Goal: Find specific page/section: Find specific page/section

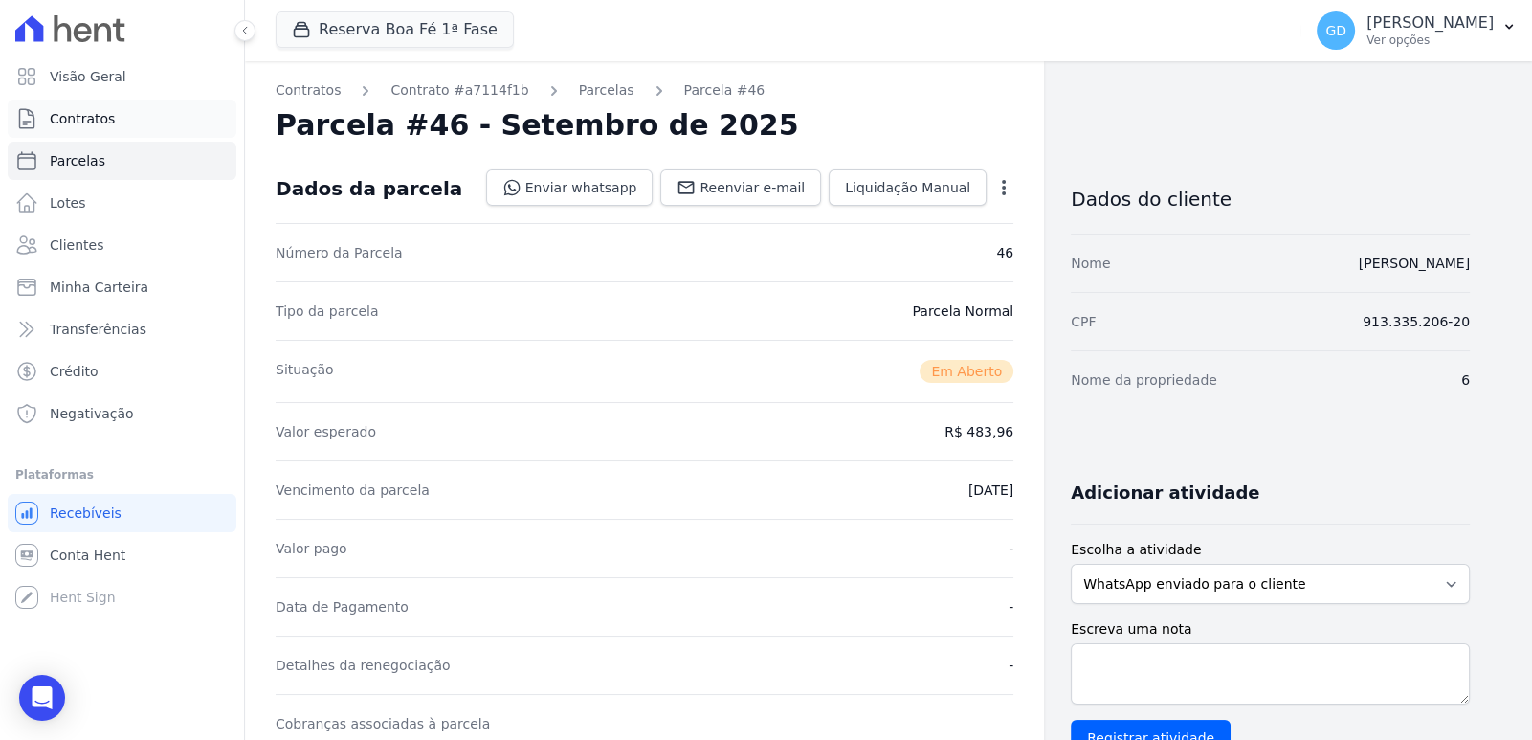
click at [107, 123] on span "Contratos" at bounding box center [82, 118] width 65 height 19
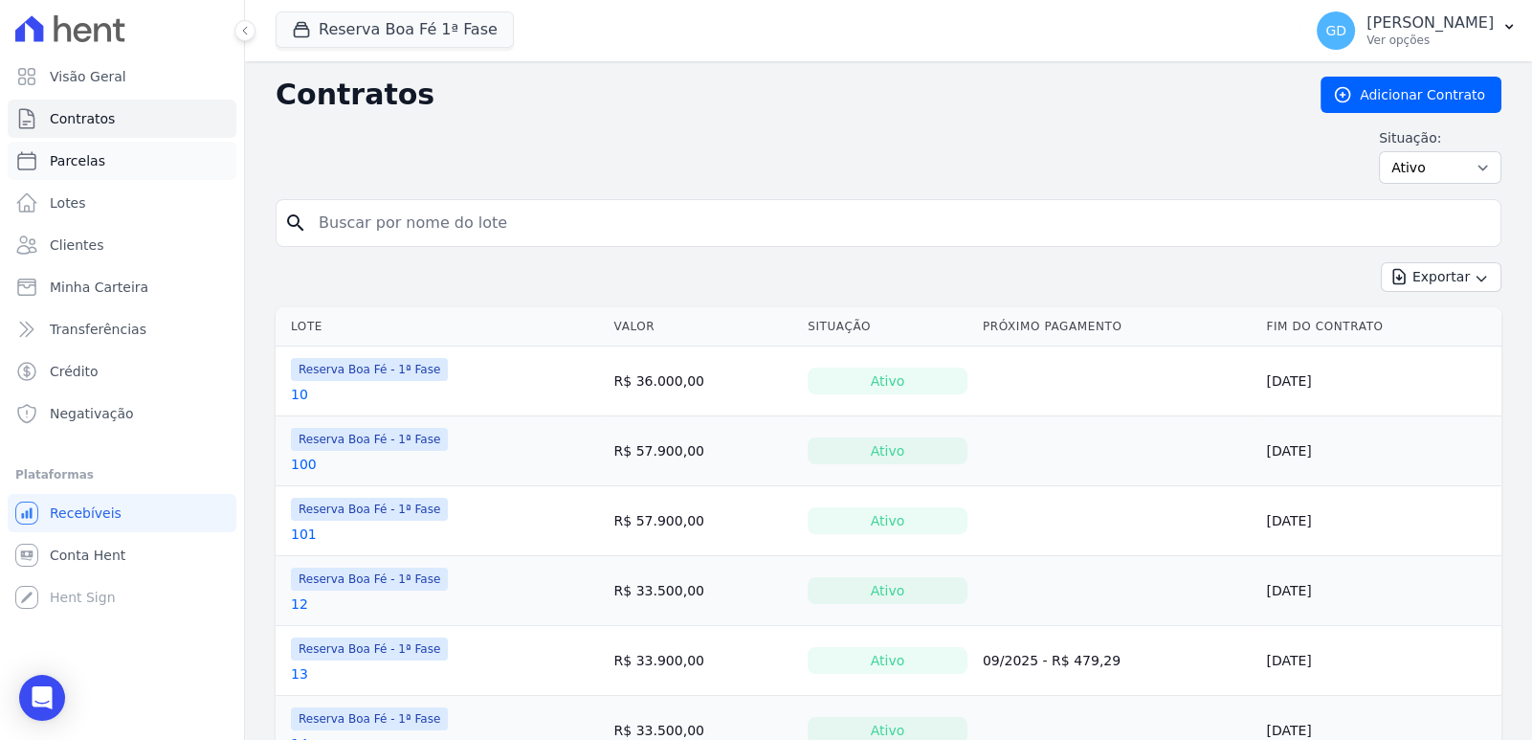
click at [110, 165] on link "Parcelas" at bounding box center [122, 161] width 229 height 38
select select
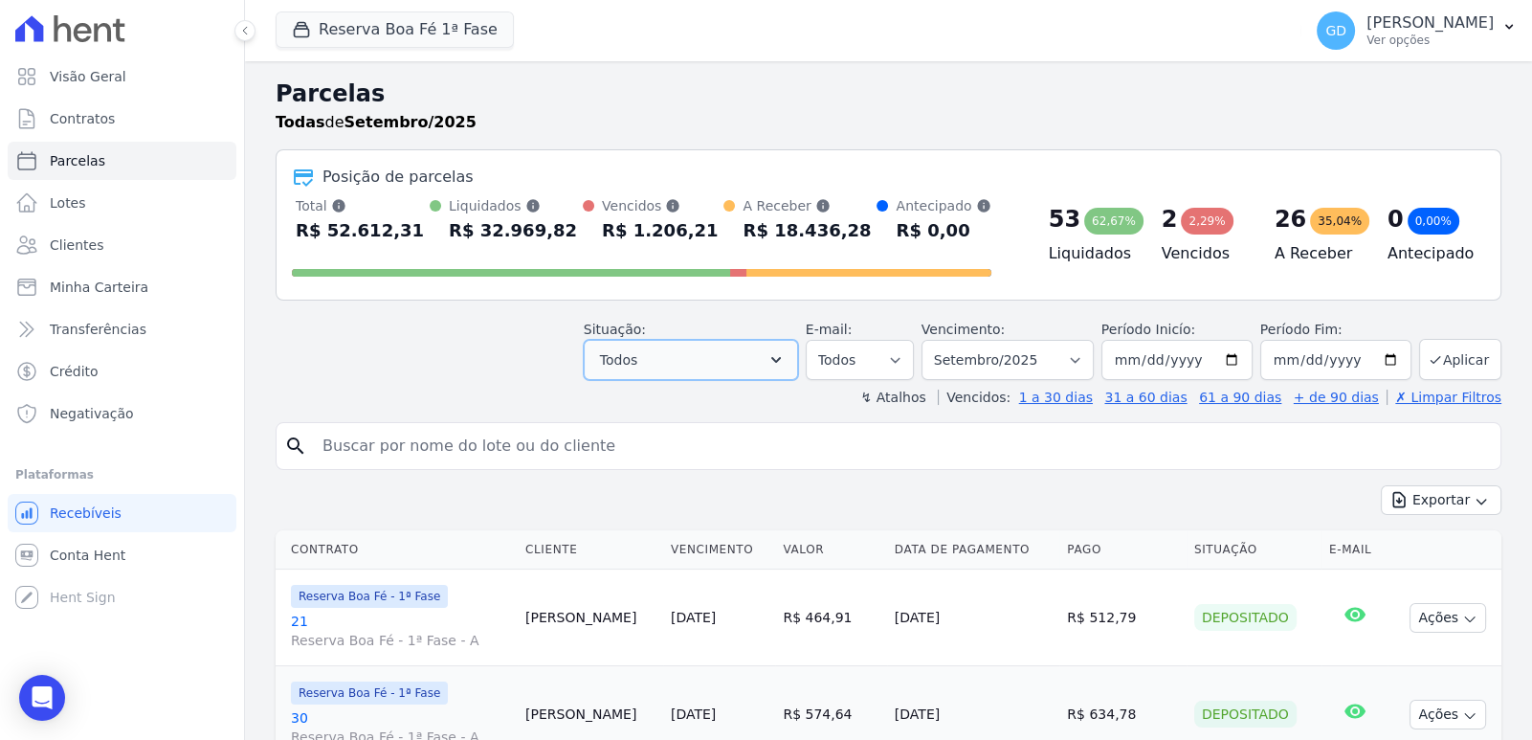
click at [783, 376] on button "Todos" at bounding box center [691, 360] width 214 height 40
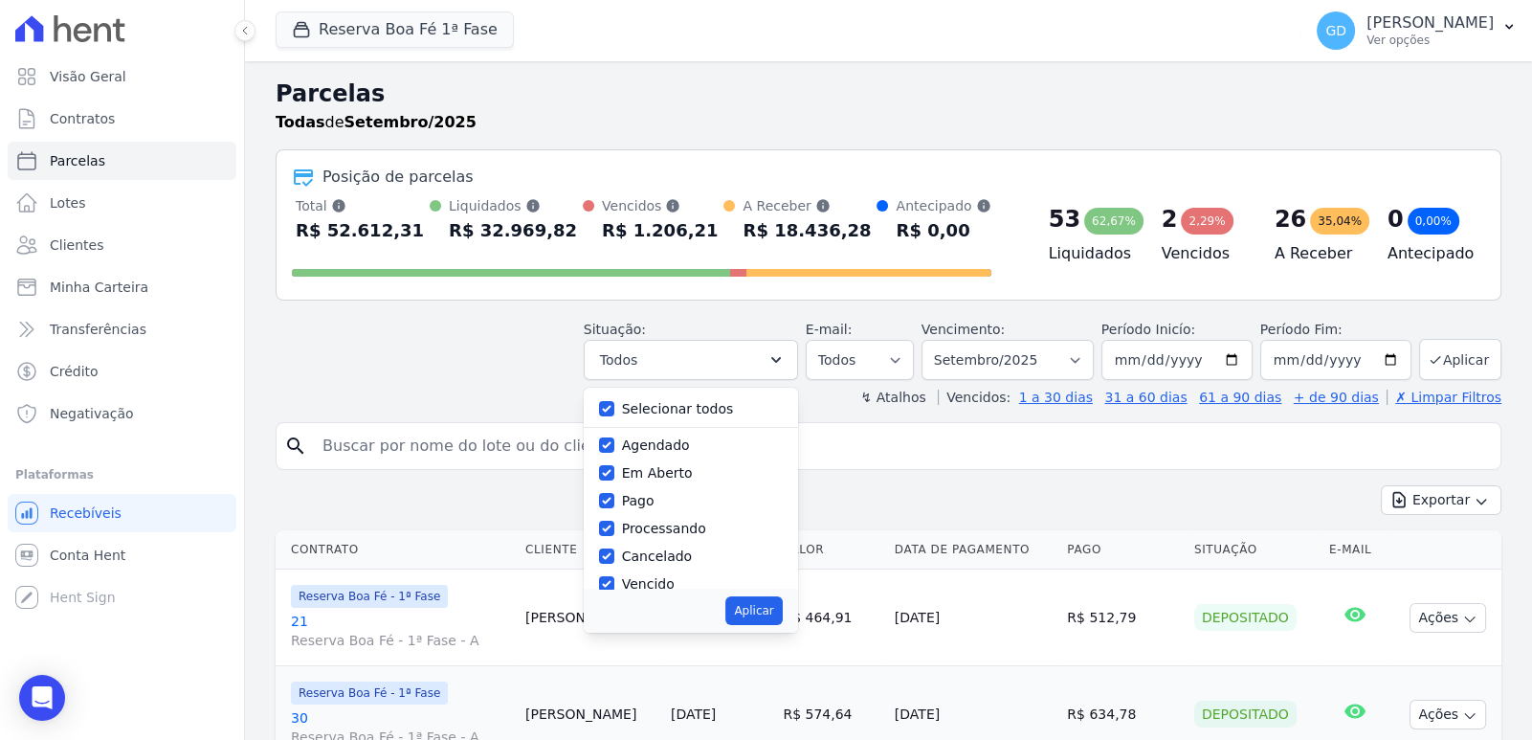
click at [693, 409] on label "Selecionar todos" at bounding box center [678, 408] width 112 height 15
click at [614, 409] on input "Selecionar todos" at bounding box center [606, 408] width 15 height 15
checkbox input "false"
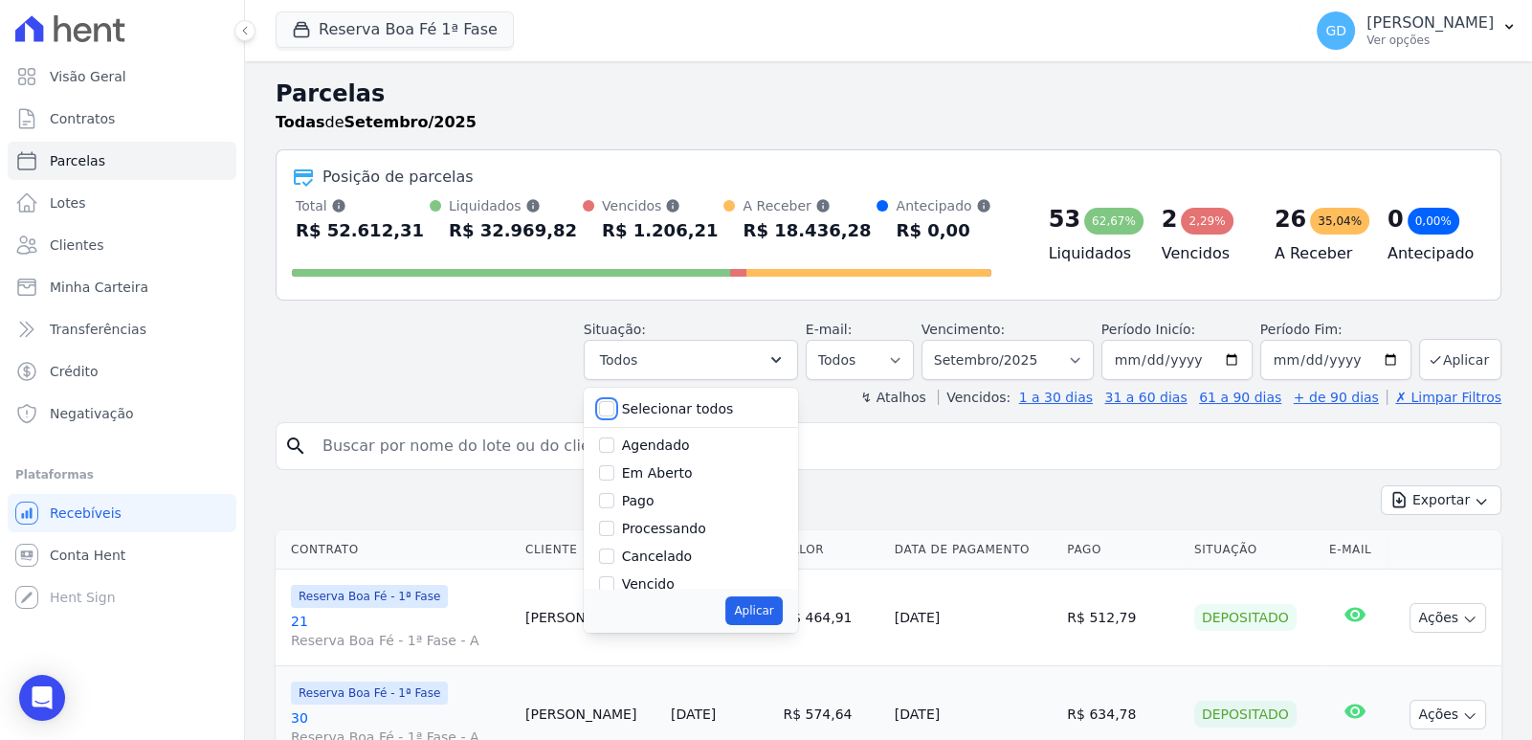
checkbox input "false"
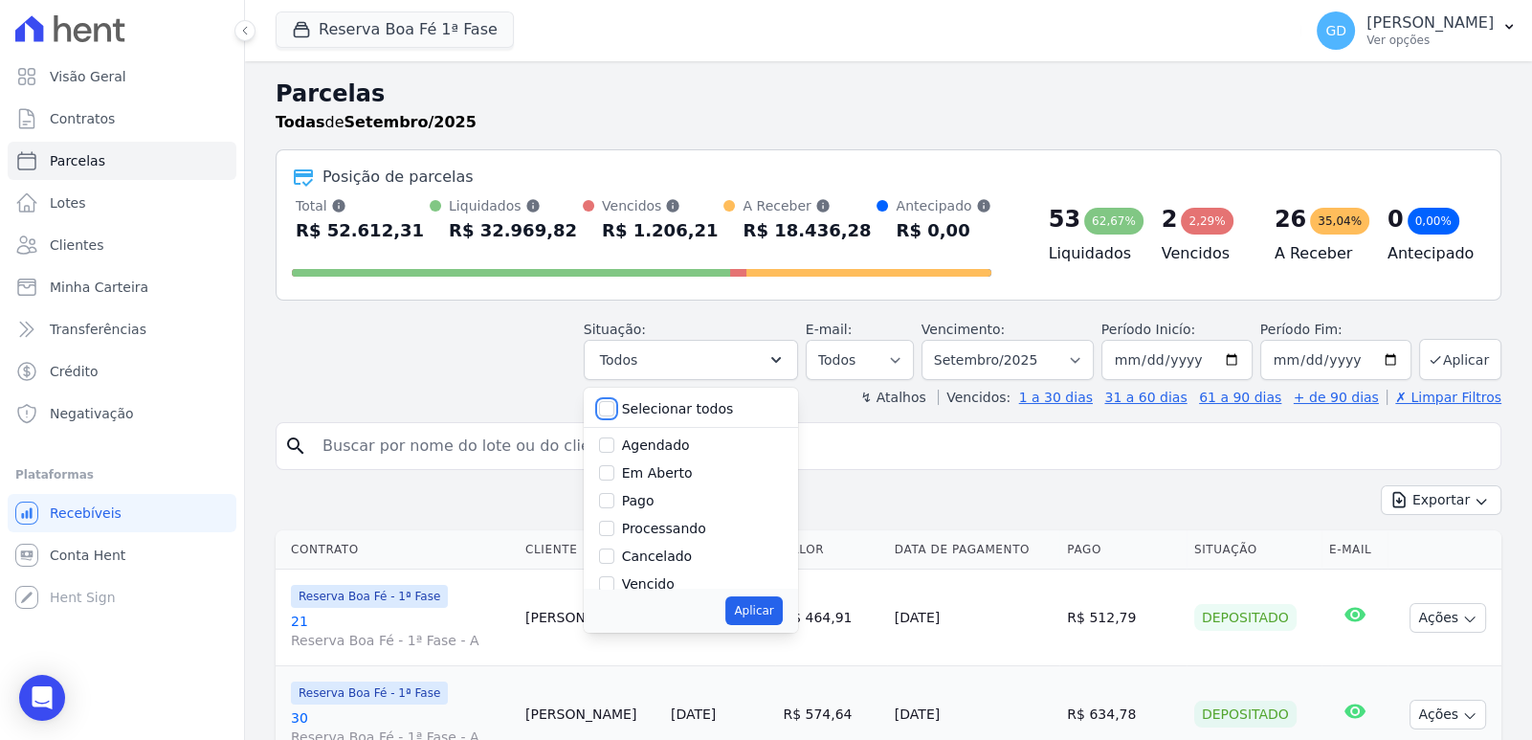
checkbox input "false"
click at [695, 532] on label "Pago por fora" at bounding box center [667, 539] width 90 height 15
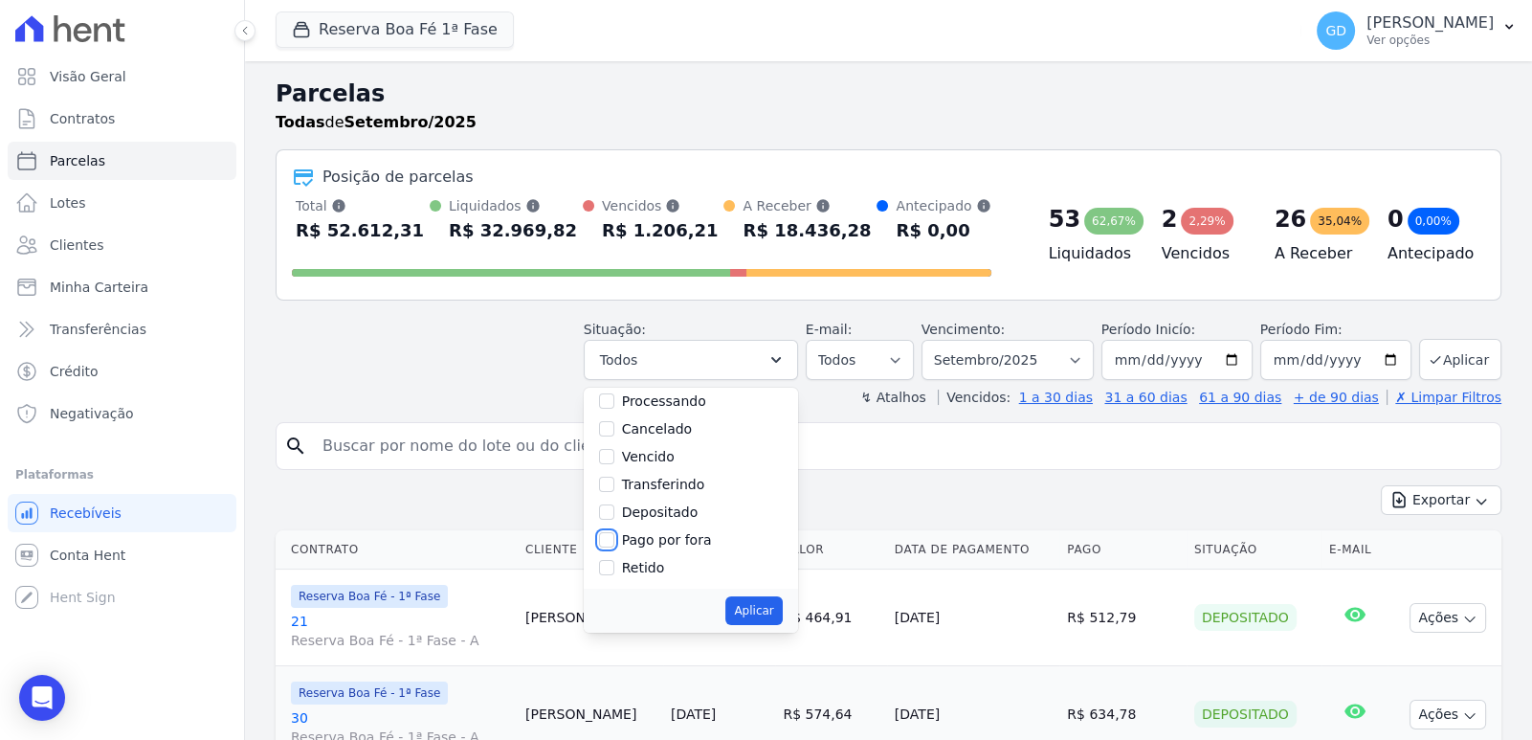
click at [614, 532] on input "Pago por fora" at bounding box center [606, 539] width 15 height 15
checkbox input "true"
click at [782, 615] on button "Aplicar" at bounding box center [753, 610] width 56 height 29
select select "paid_externally"
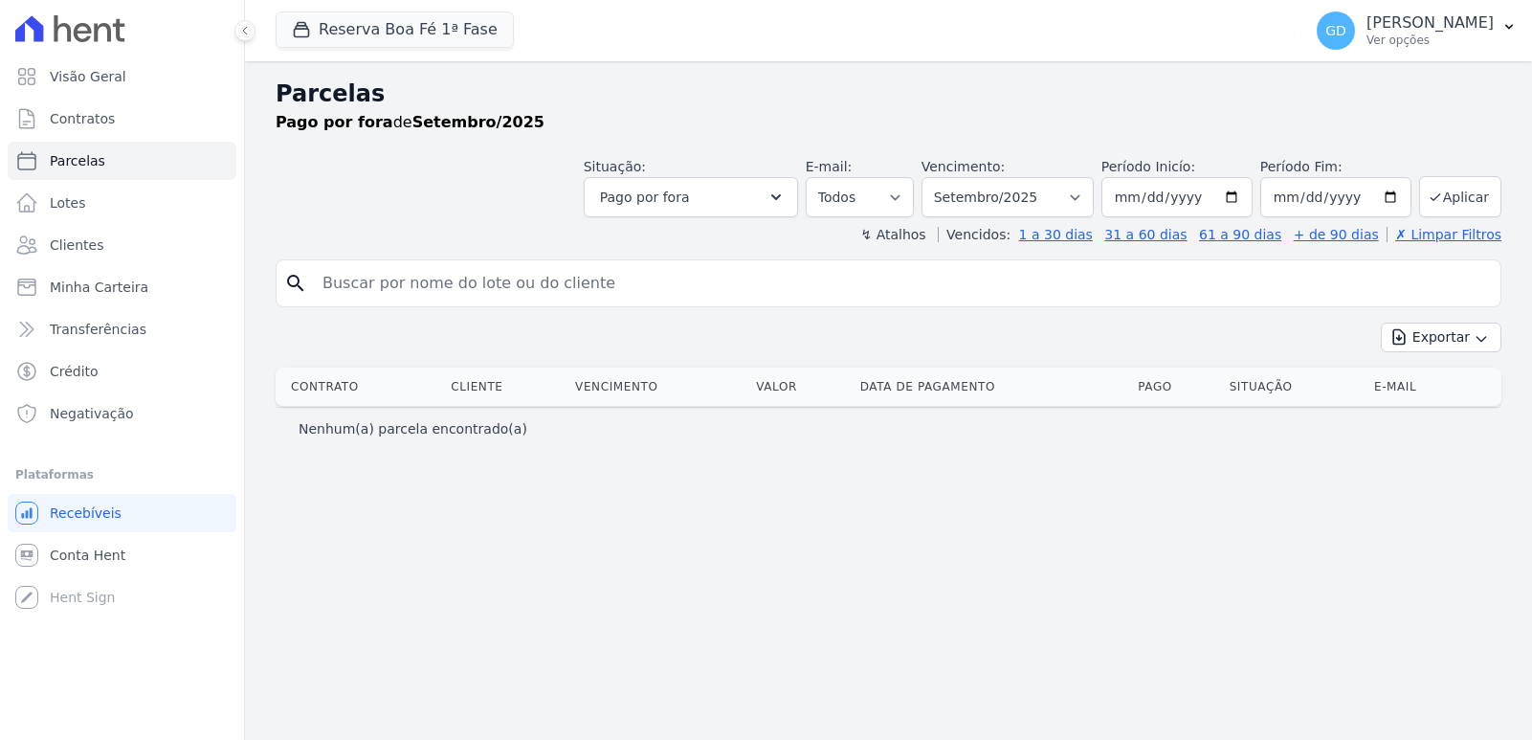
select select
click at [1062, 194] on select "Filtrar por período ──────── Todos os meses Abril/2022 Maio/2022 Junho/2022 Jul…" at bounding box center [1008, 197] width 172 height 40
select select "08/2025"
click at [950, 177] on select "Filtrar por período ──────── Todos os meses Abril/2022 Maio/2022 Junho/2022 Jul…" at bounding box center [1008, 197] width 172 height 40
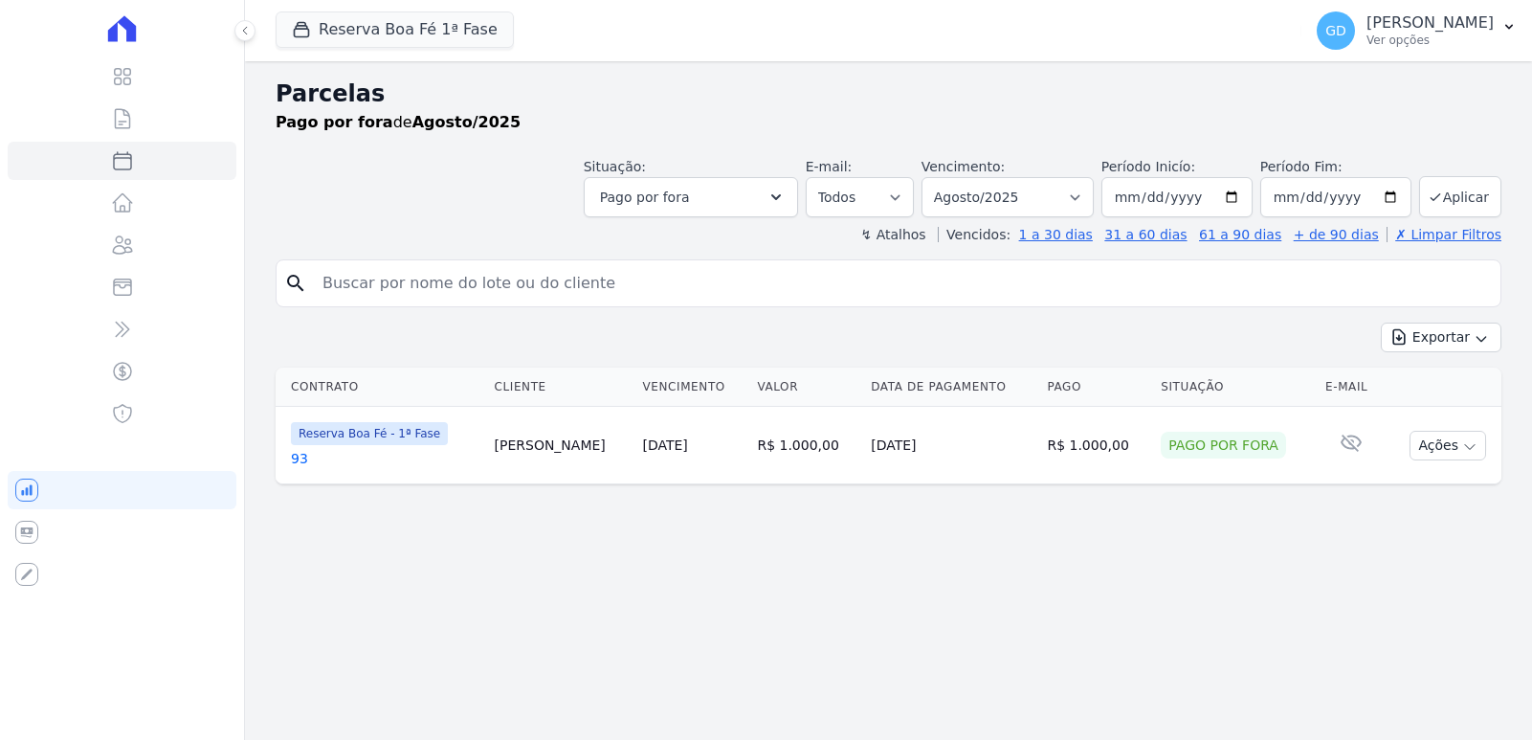
select select
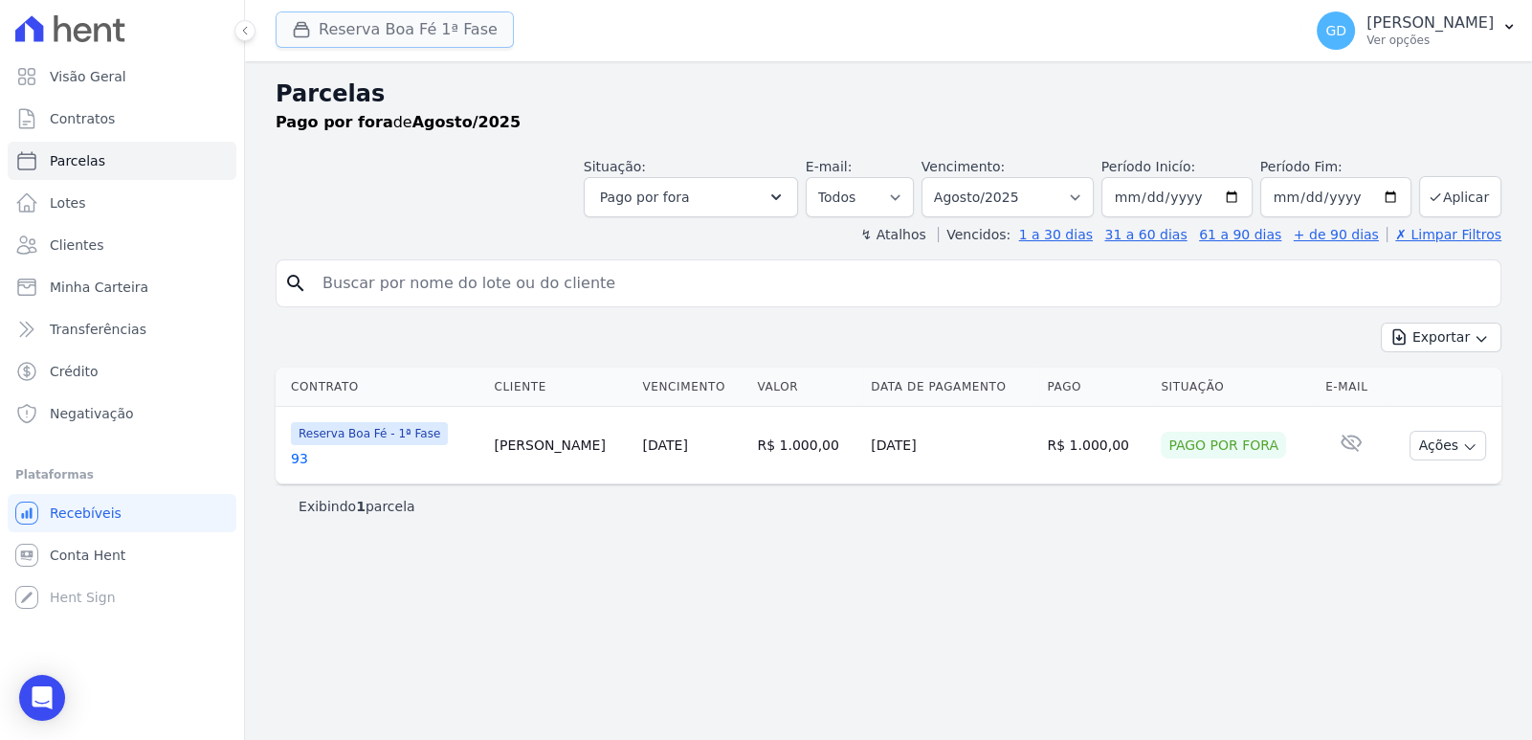
click at [397, 35] on button "Reserva Boa Fé 1ª Fase" at bounding box center [395, 29] width 238 height 36
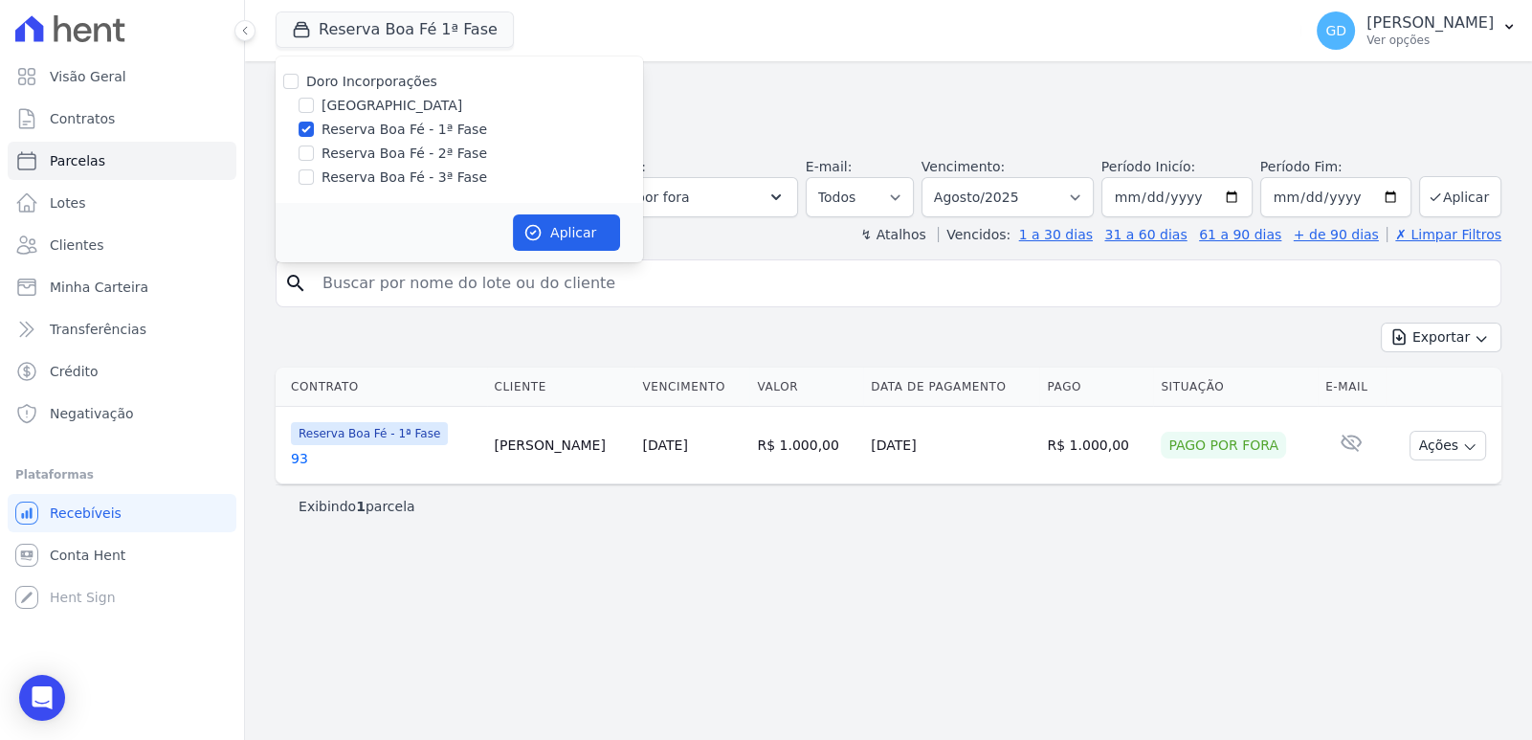
click at [368, 127] on label "Reserva Boa Fé - 1ª Fase" at bounding box center [405, 130] width 166 height 20
click at [314, 127] on input "Reserva Boa Fé - 1ª Fase" at bounding box center [306, 129] width 15 height 15
checkbox input "false"
click at [396, 184] on label "Reserva Boa Fé - 3ª Fase" at bounding box center [405, 177] width 166 height 20
click at [314, 184] on input "Reserva Boa Fé - 3ª Fase" at bounding box center [306, 176] width 15 height 15
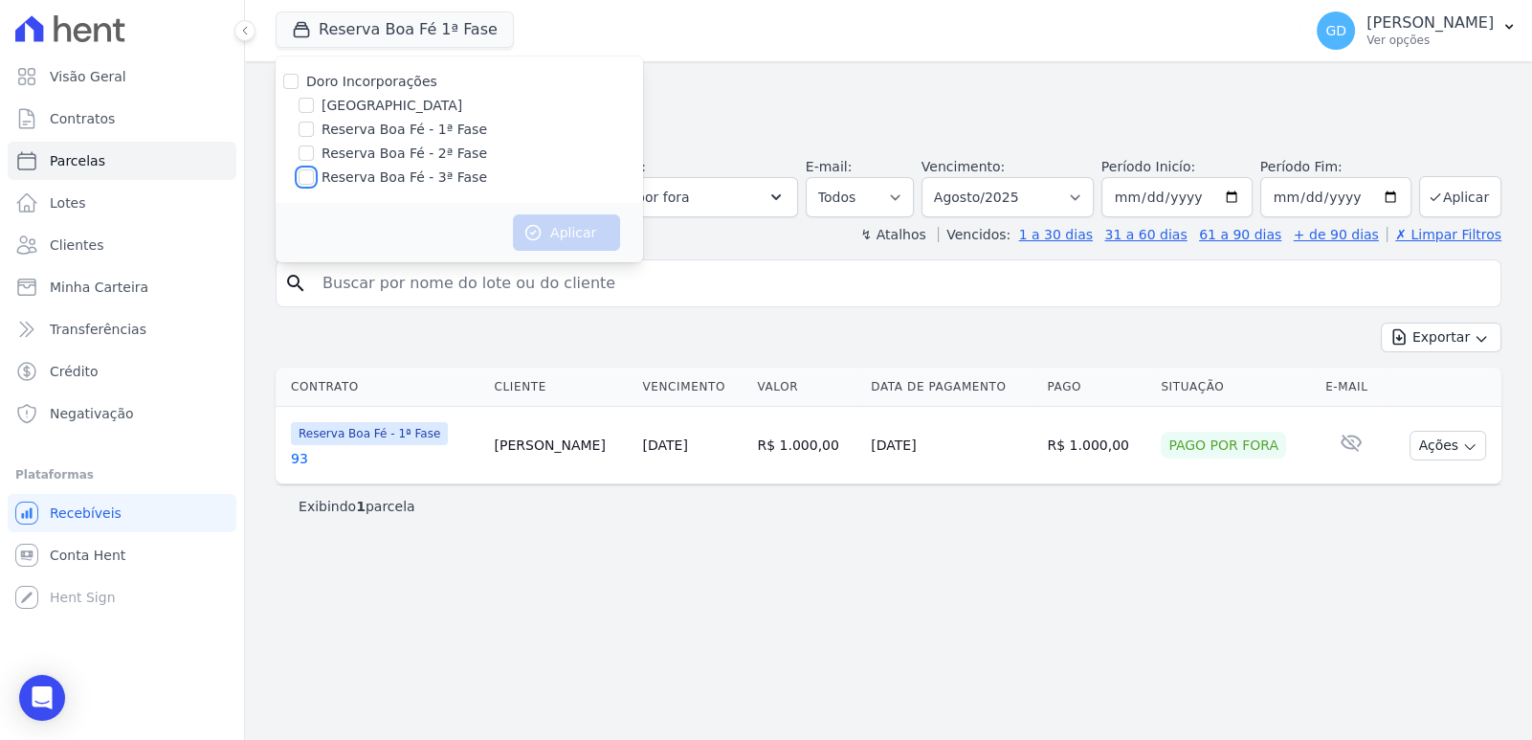
checkbox input "true"
click at [603, 245] on button "Aplicar" at bounding box center [566, 232] width 107 height 36
select select
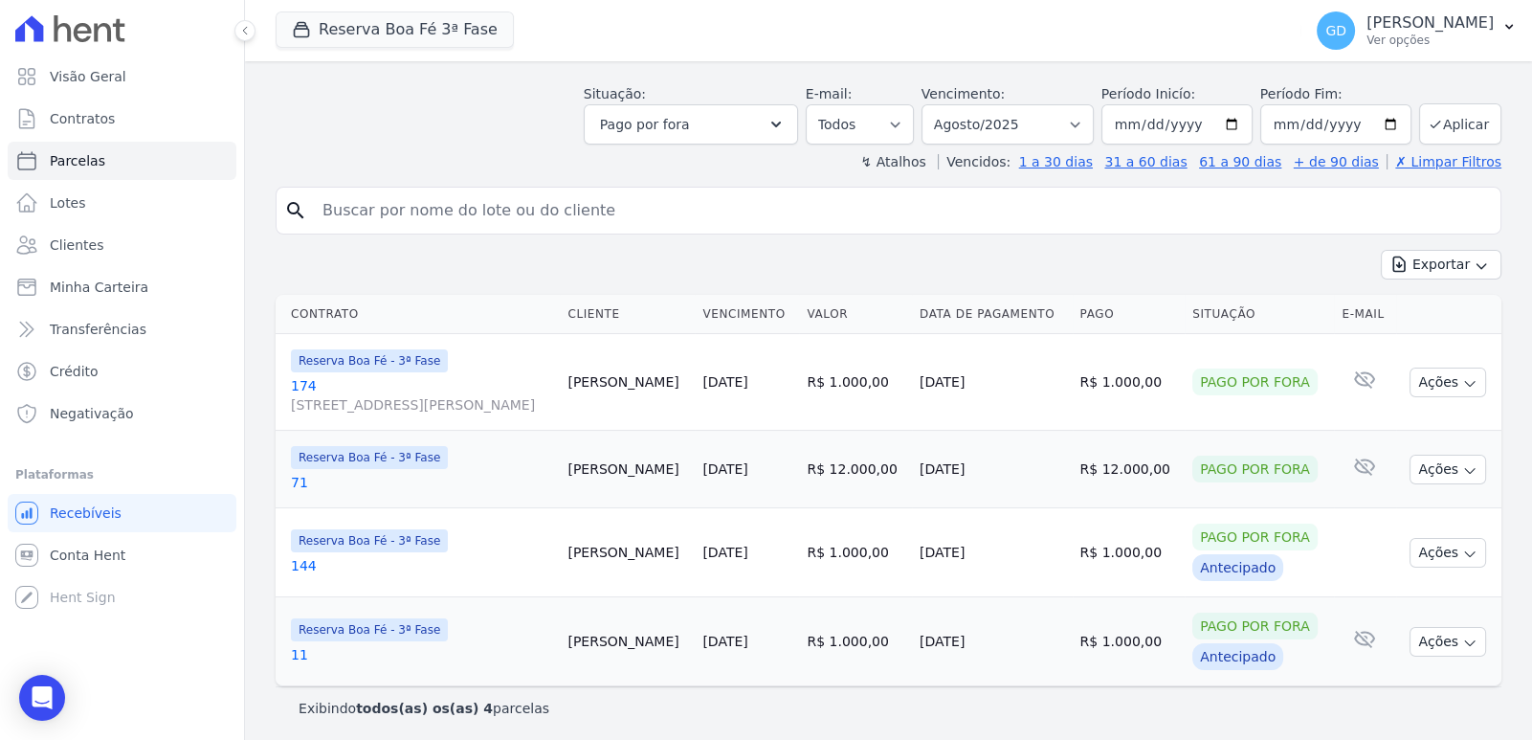
scroll to position [75, 0]
click at [83, 242] on span "Clientes" at bounding box center [77, 244] width 54 height 19
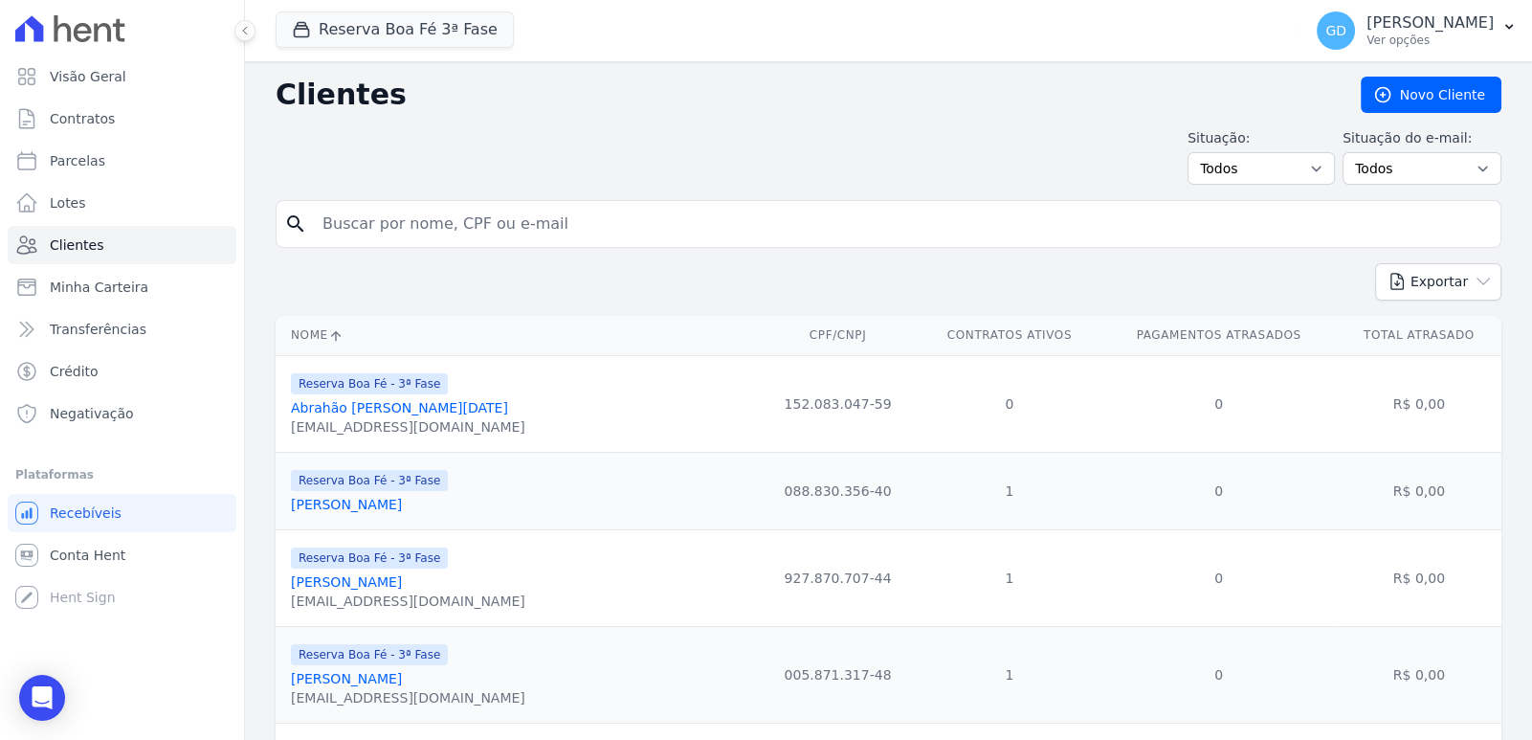
click at [455, 242] on input "search" at bounding box center [902, 224] width 1182 height 38
type input "[PERSON_NAME]"
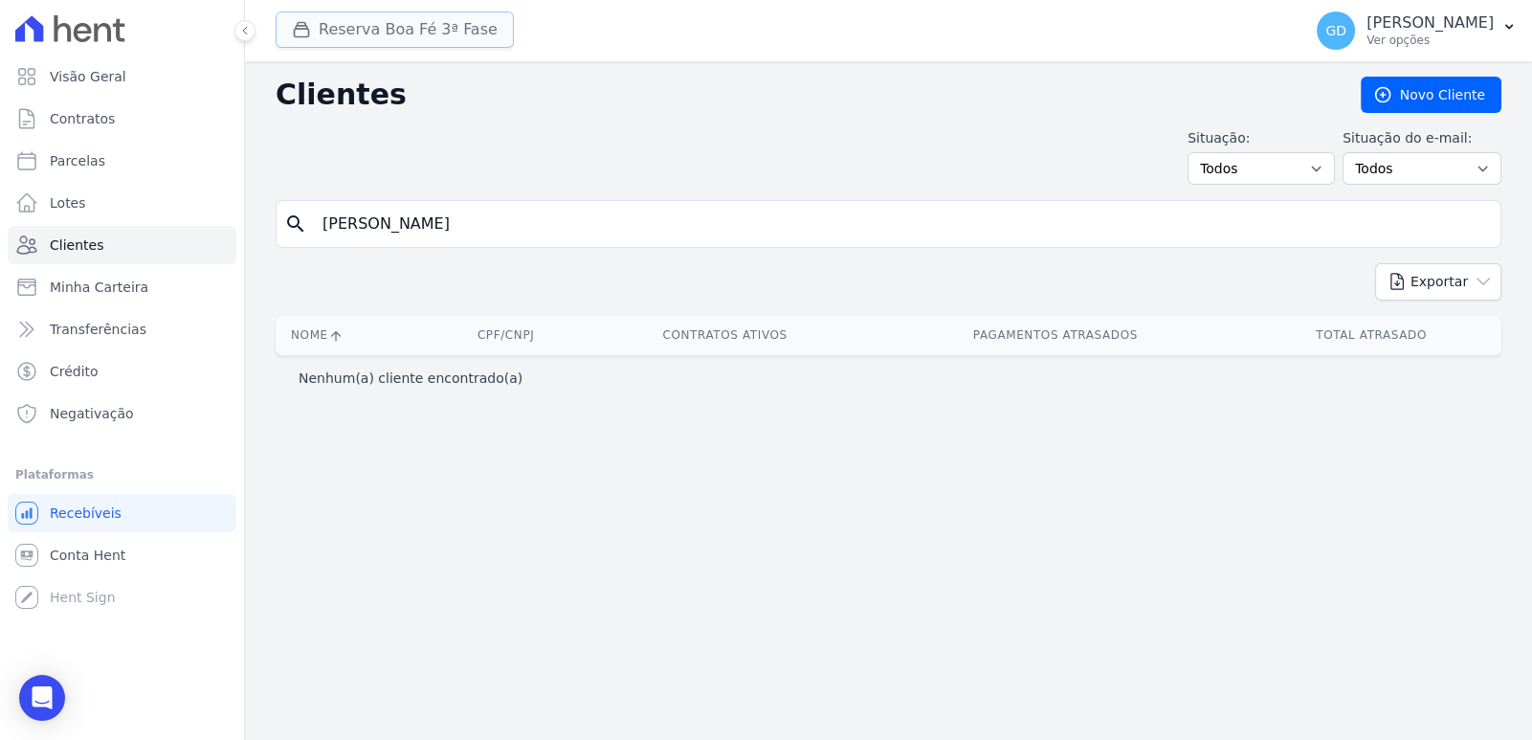
click at [445, 33] on button "Reserva Boa Fé 3ª Fase" at bounding box center [395, 29] width 238 height 36
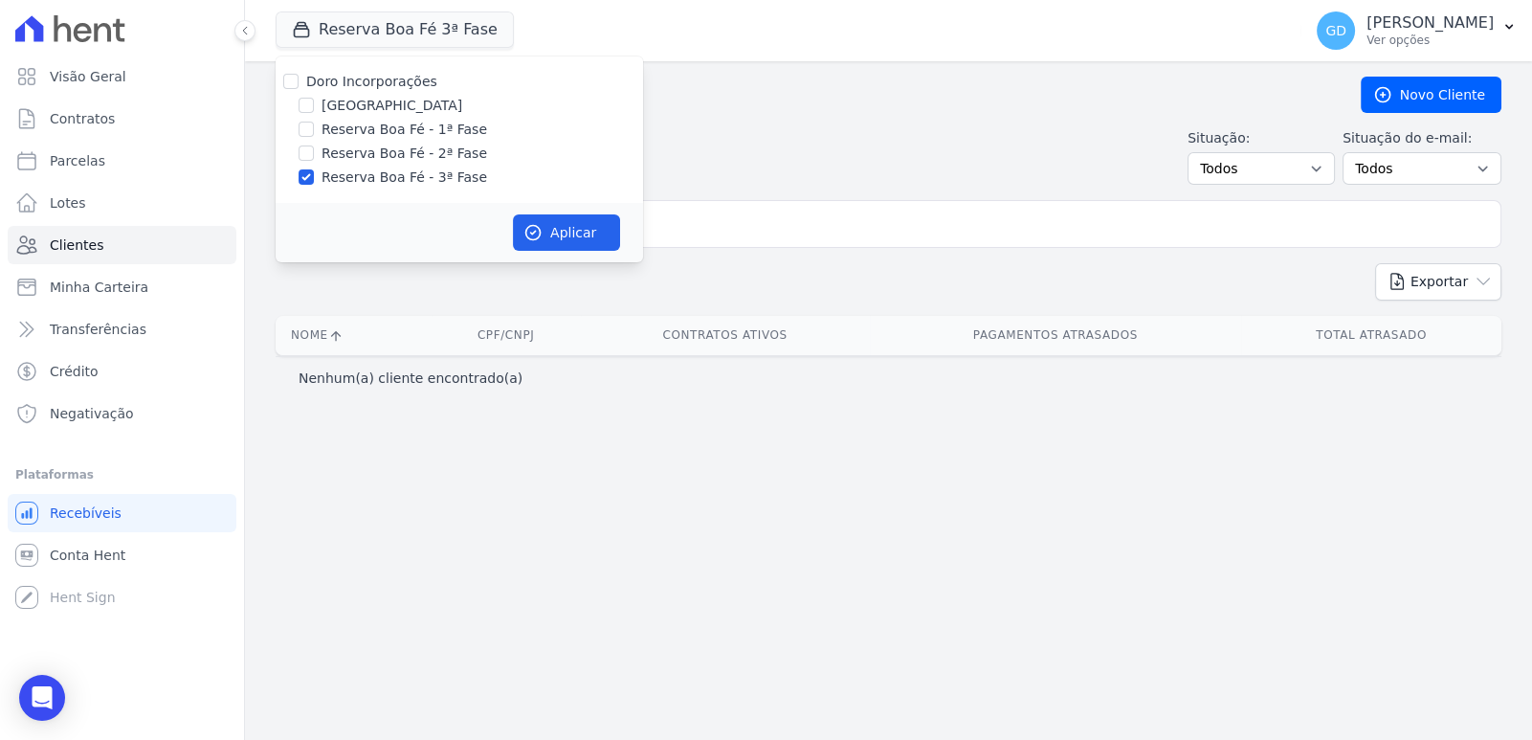
click at [402, 79] on label "Doro Incorporações" at bounding box center [371, 81] width 131 height 15
click at [299, 79] on input "Doro Incorporações" at bounding box center [290, 81] width 15 height 15
checkbox input "true"
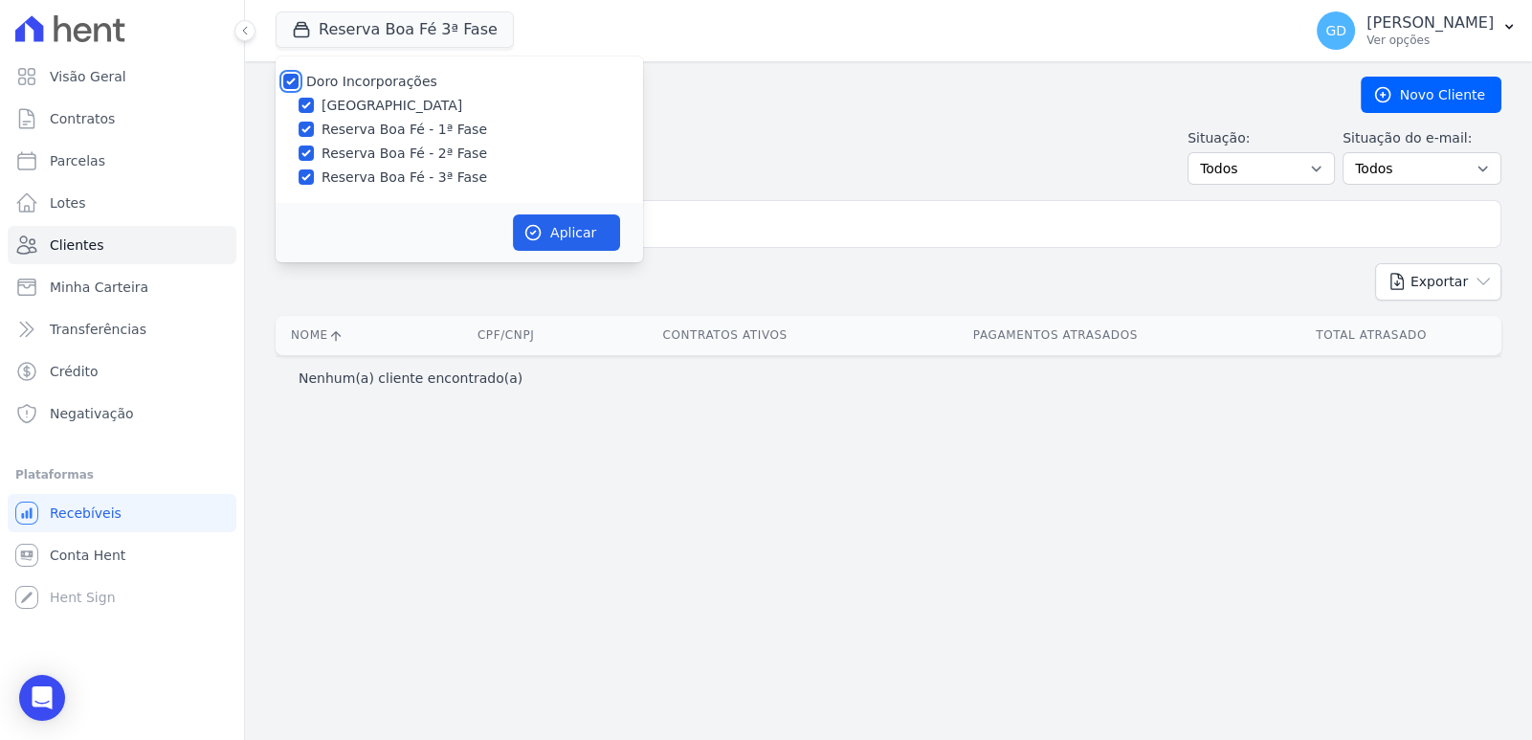
checkbox input "true"
click at [538, 230] on icon "button" at bounding box center [533, 232] width 19 height 19
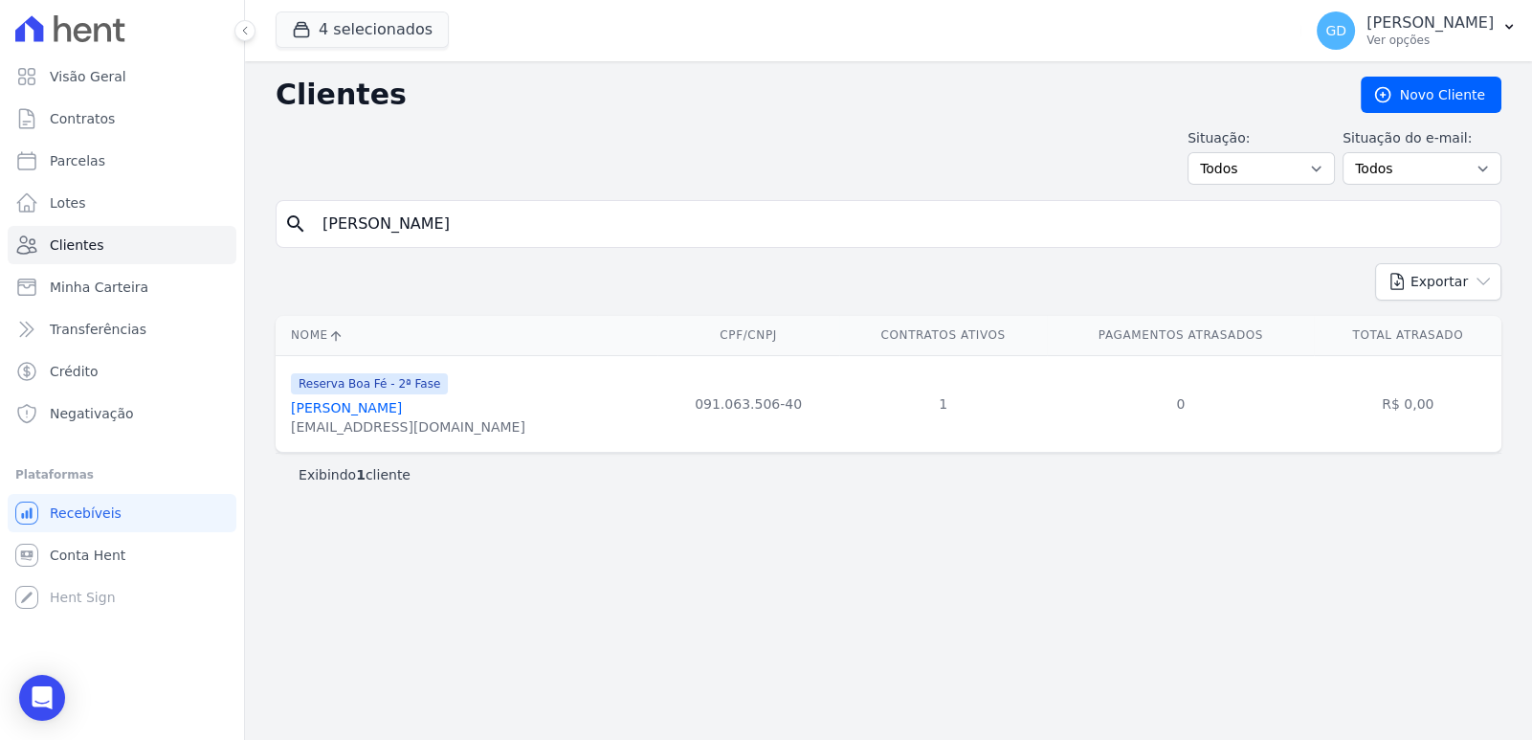
click at [402, 403] on link "[PERSON_NAME]" at bounding box center [346, 407] width 111 height 15
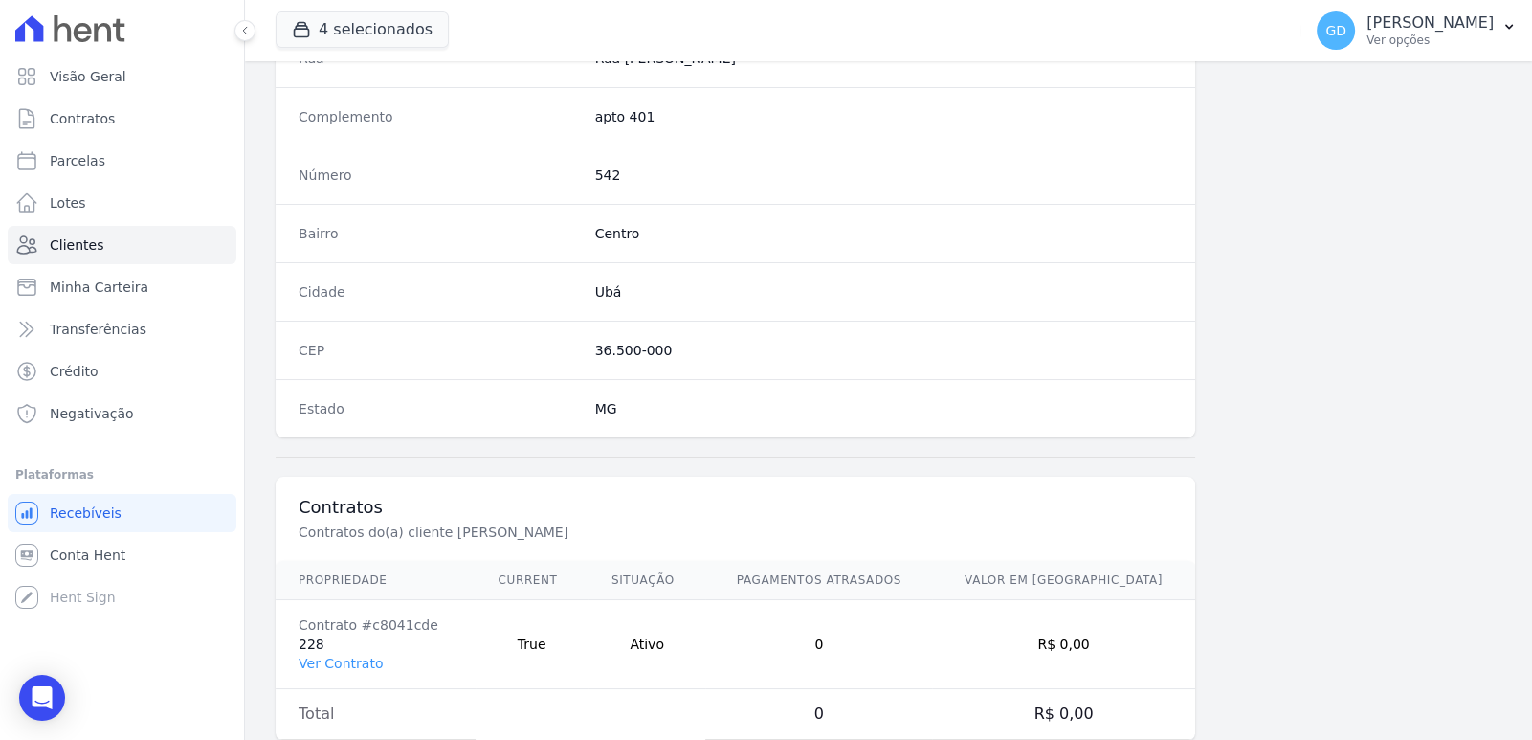
scroll to position [1045, 0]
